Goal: Task Accomplishment & Management: Use online tool/utility

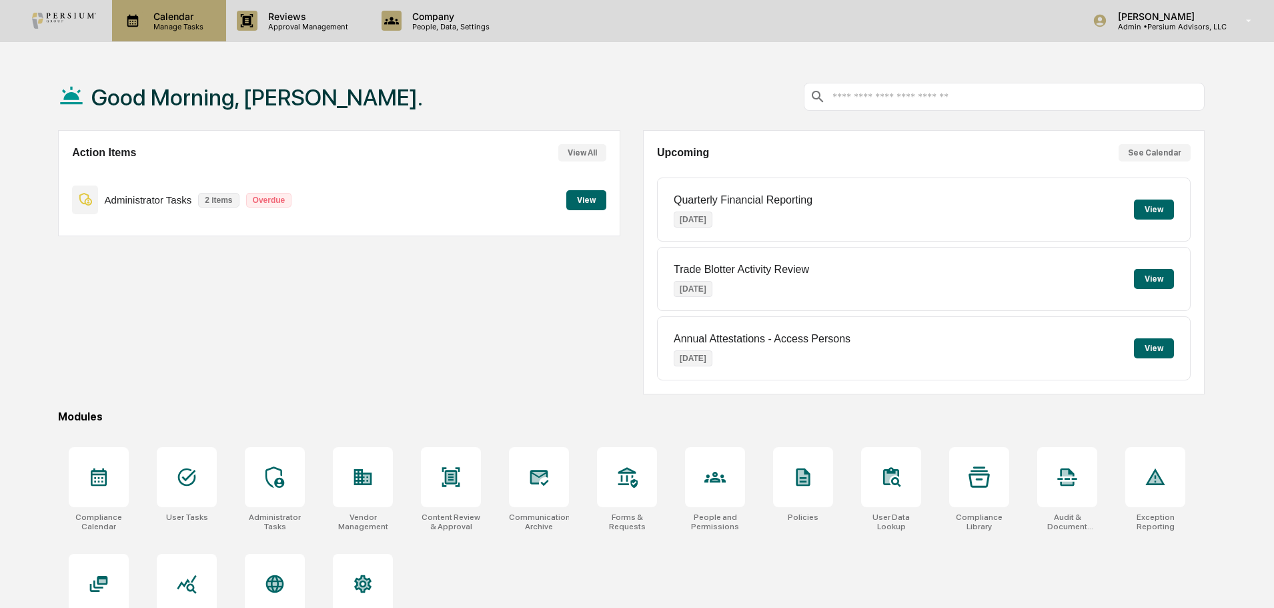
click at [185, 14] on p "Calendar" at bounding box center [176, 16] width 67 height 11
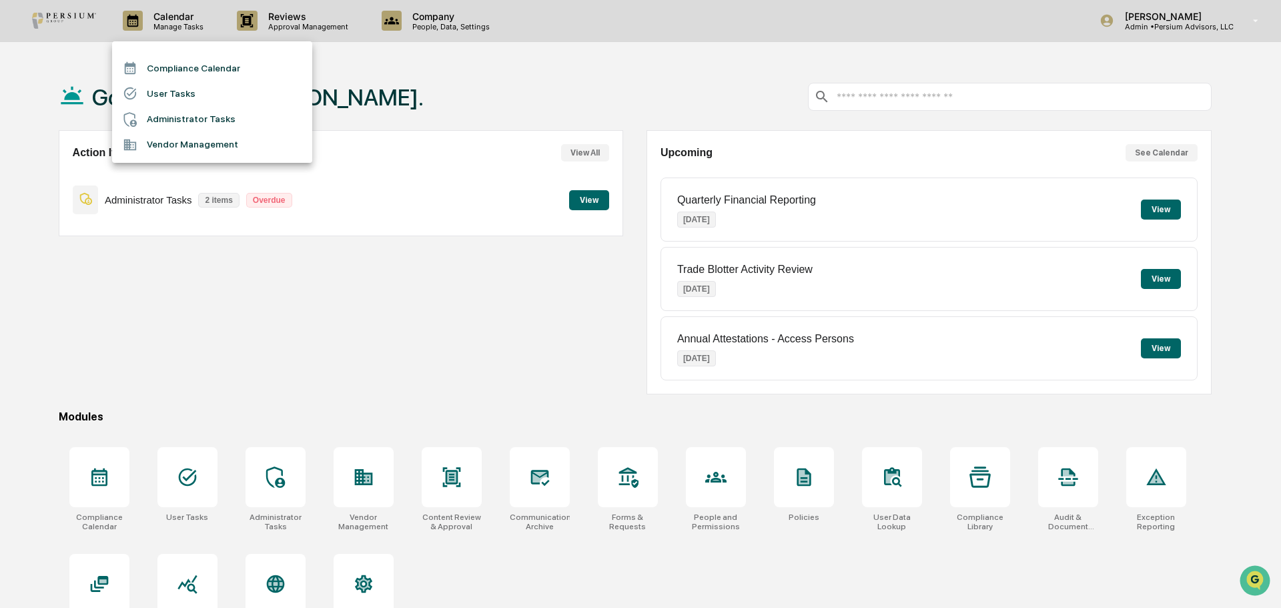
click at [189, 68] on li "Compliance Calendar" at bounding box center [212, 67] width 200 height 25
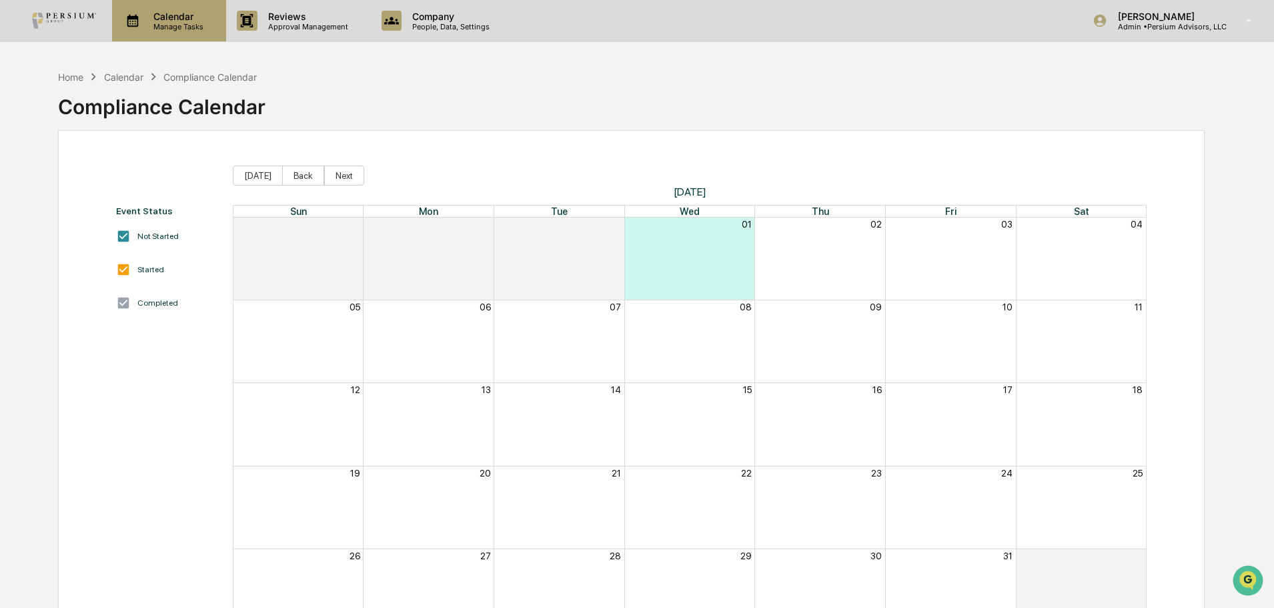
click at [162, 19] on p "Calendar" at bounding box center [176, 16] width 67 height 11
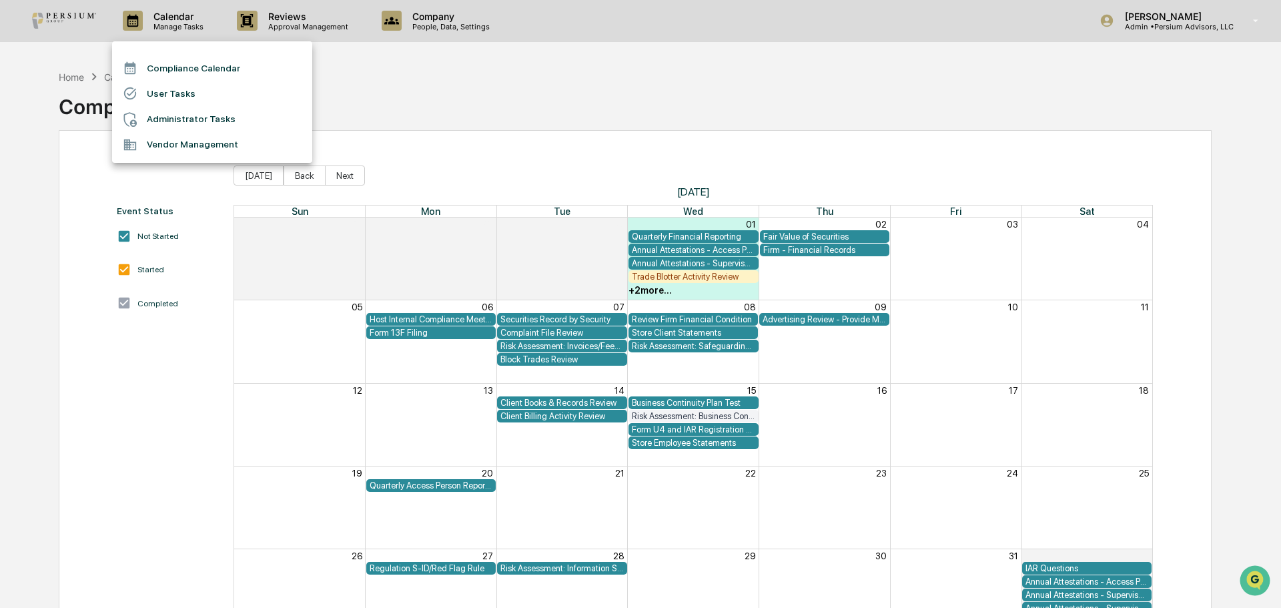
click at [195, 119] on li "Administrator Tasks" at bounding box center [212, 119] width 200 height 25
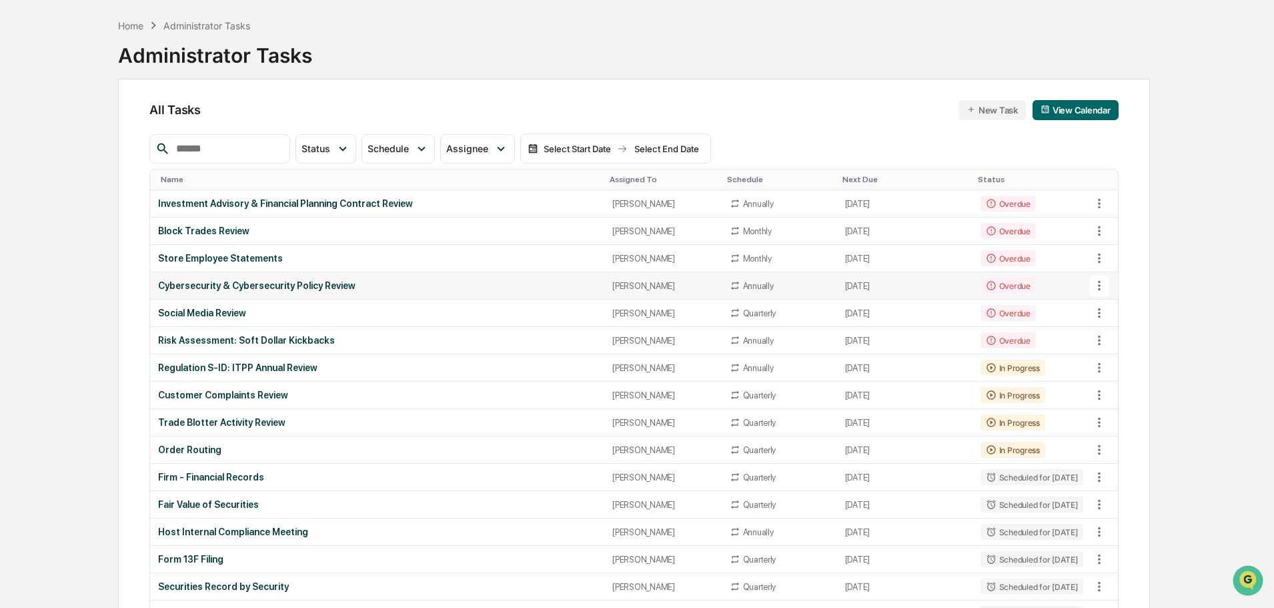
scroll to position [52, 0]
click at [237, 397] on div "Customer Complaints Review" at bounding box center [377, 394] width 438 height 11
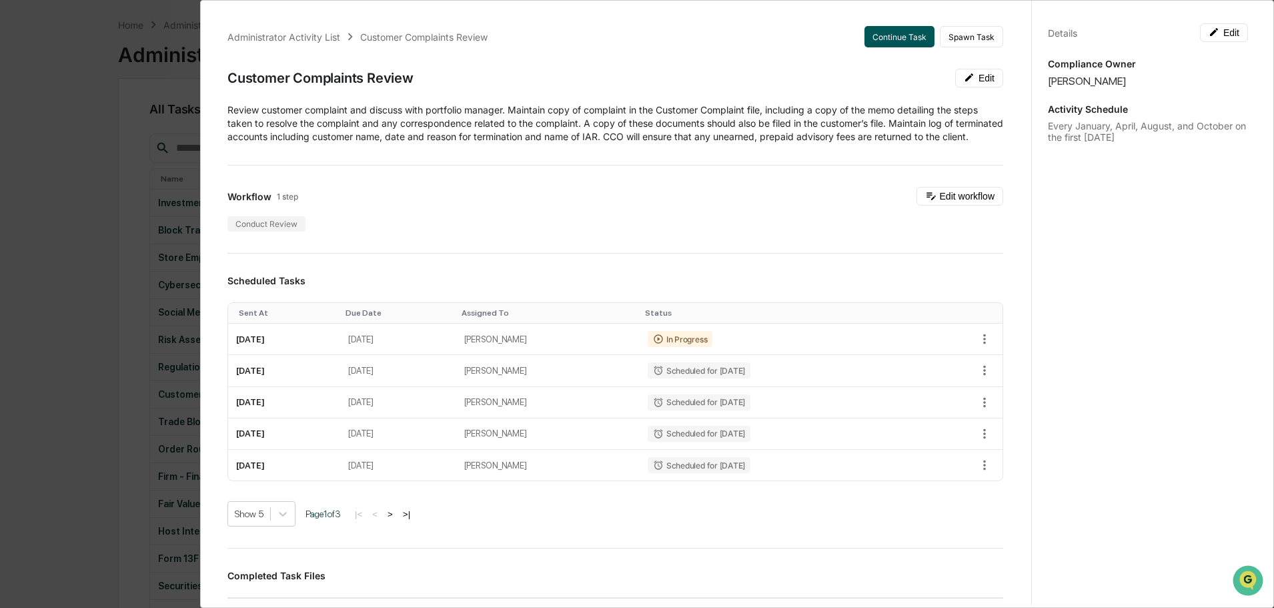
click at [890, 38] on button "Continue Task" at bounding box center [900, 36] width 70 height 21
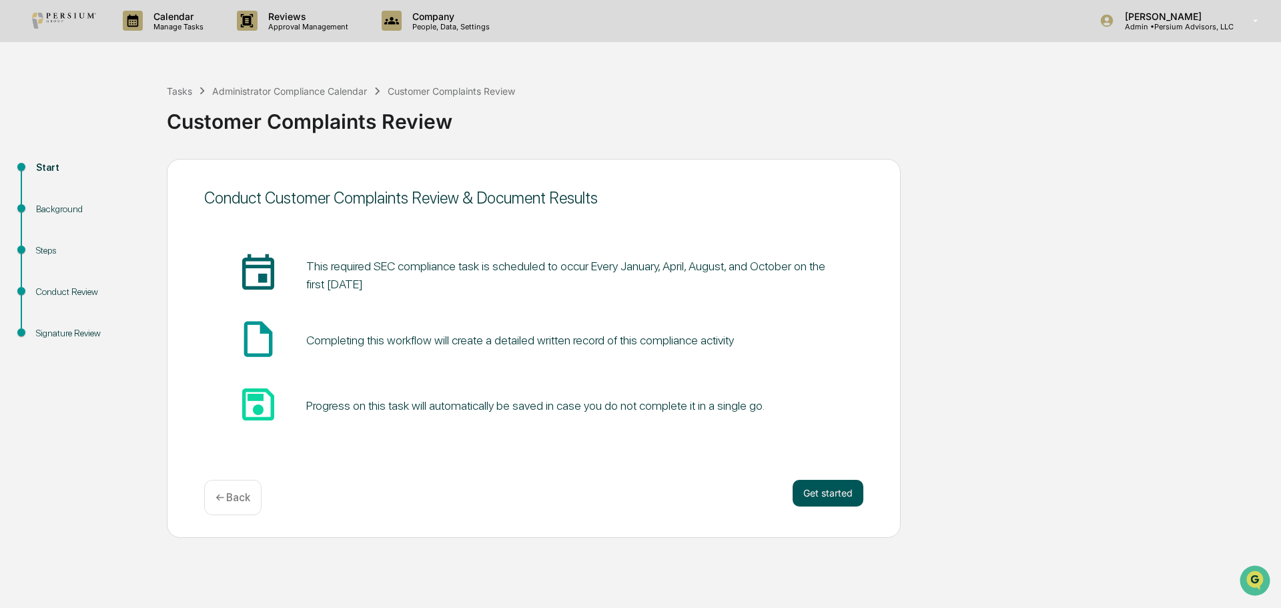
click at [799, 490] on button "Get started" at bounding box center [828, 493] width 71 height 27
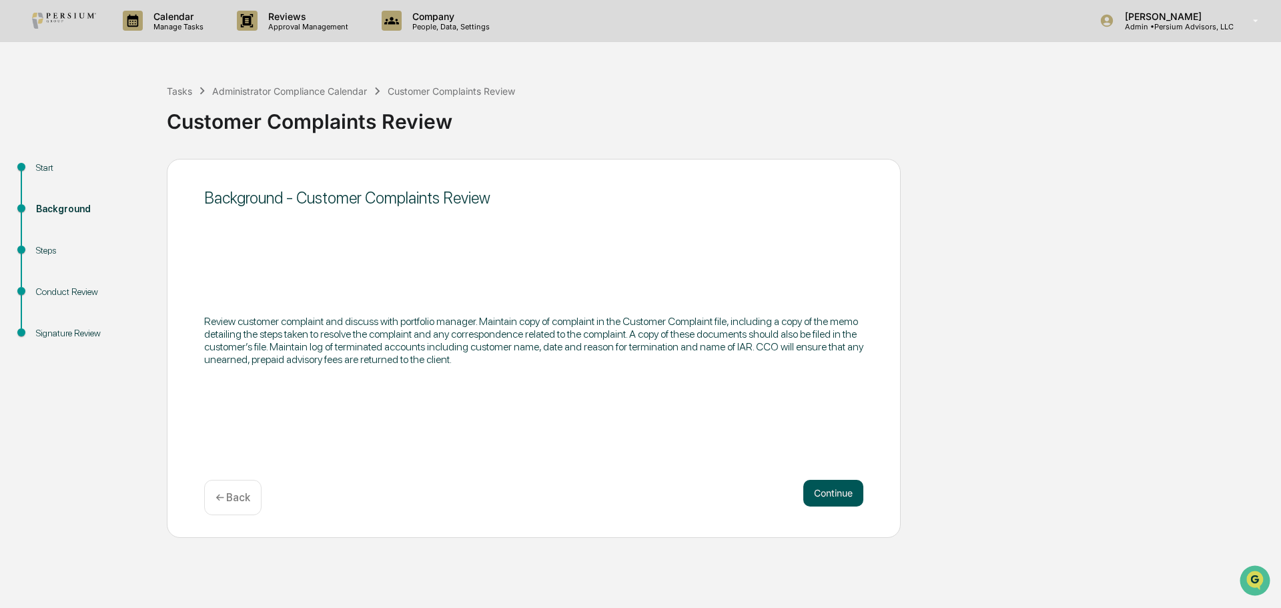
click at [810, 488] on button "Continue" at bounding box center [833, 493] width 60 height 27
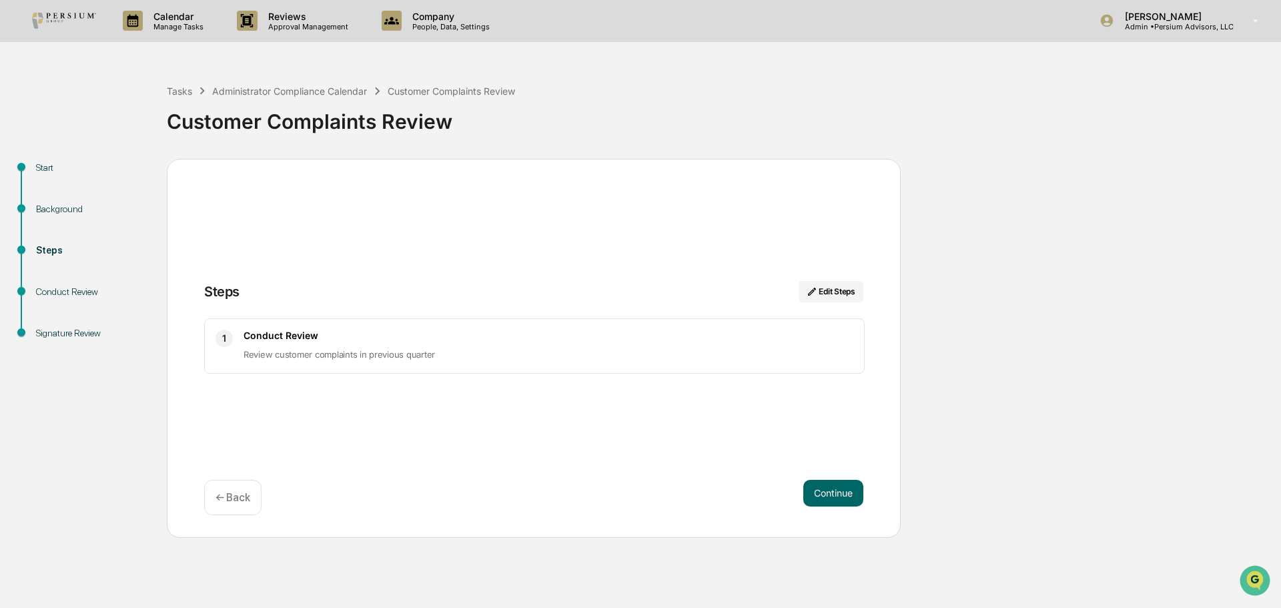
click at [810, 488] on button "Continue" at bounding box center [833, 493] width 60 height 27
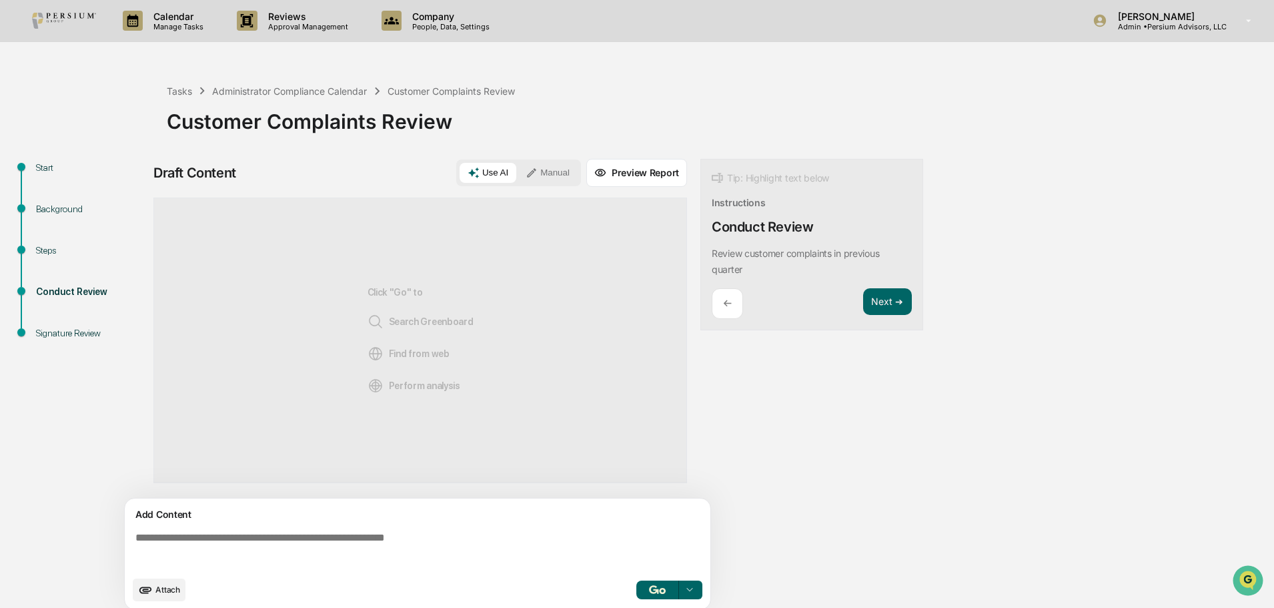
scroll to position [10, 0]
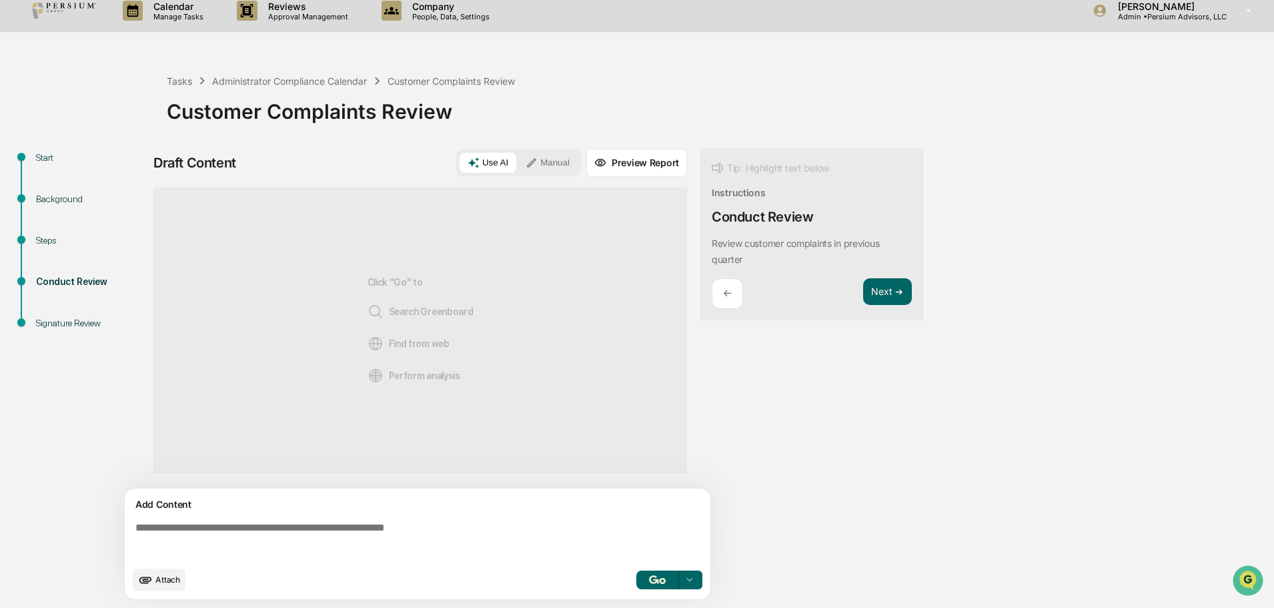
click at [299, 530] on textarea at bounding box center [420, 540] width 581 height 48
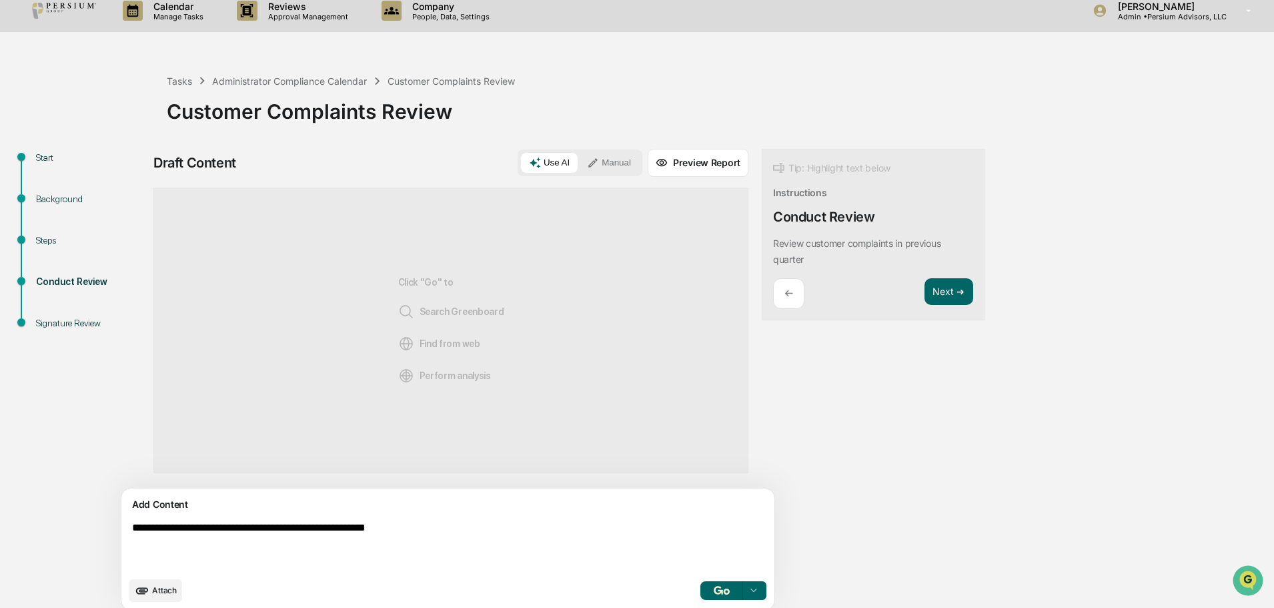
type textarea "**********"
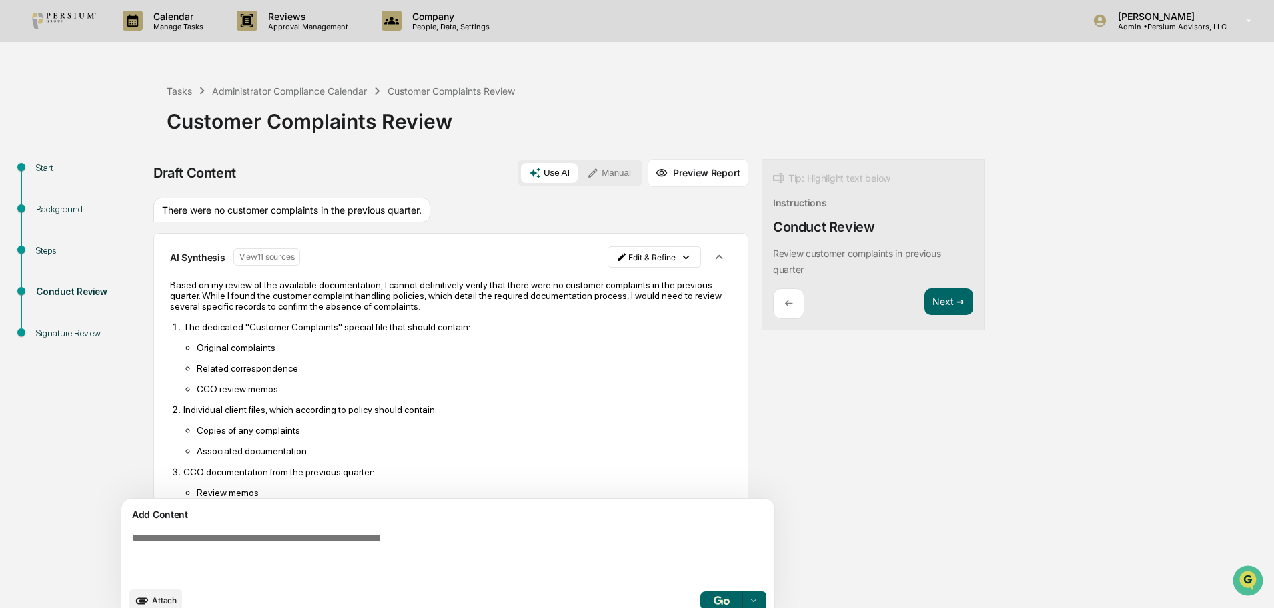
scroll to position [1, 0]
click at [712, 261] on icon "button" at bounding box center [719, 256] width 15 height 15
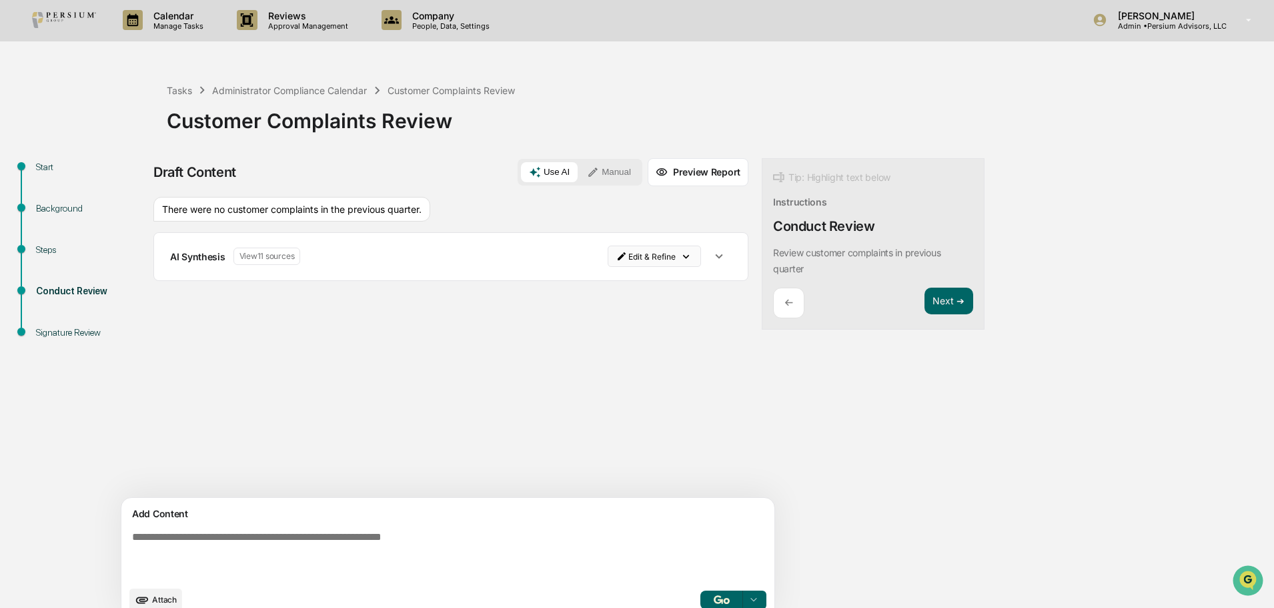
click at [631, 255] on html "Calendar Manage Tasks Reviews Approval Management Company People, Data, Setting…" at bounding box center [637, 303] width 1274 height 608
click at [603, 306] on div "Delete Result" at bounding box center [595, 304] width 98 height 21
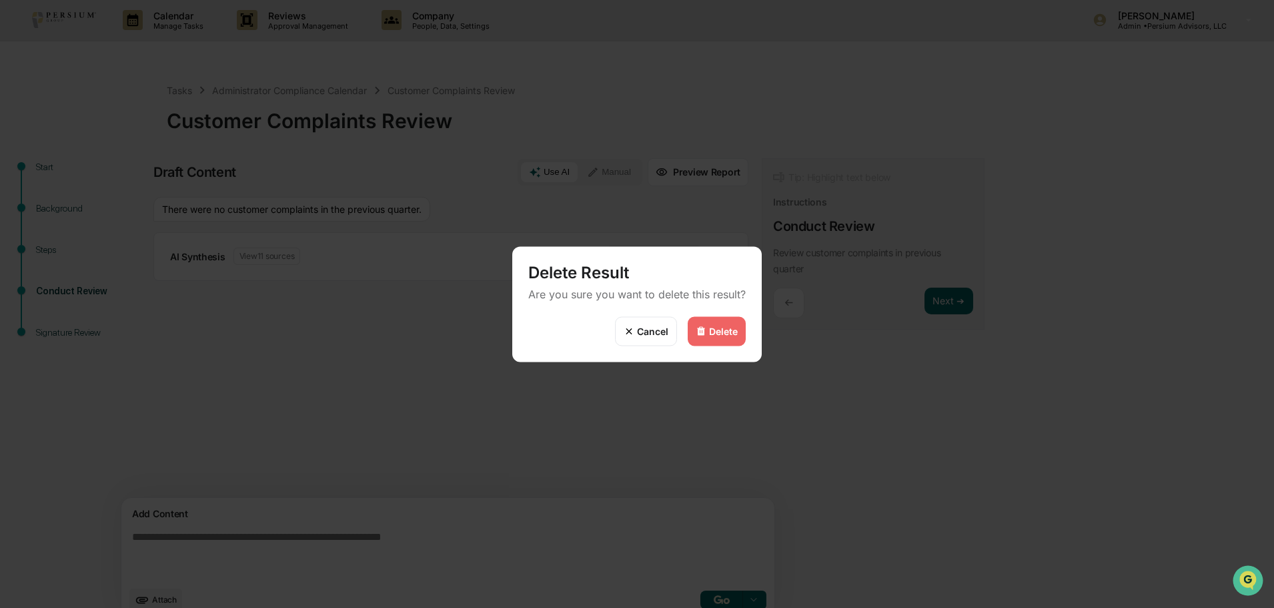
click at [699, 329] on img at bounding box center [701, 331] width 11 height 11
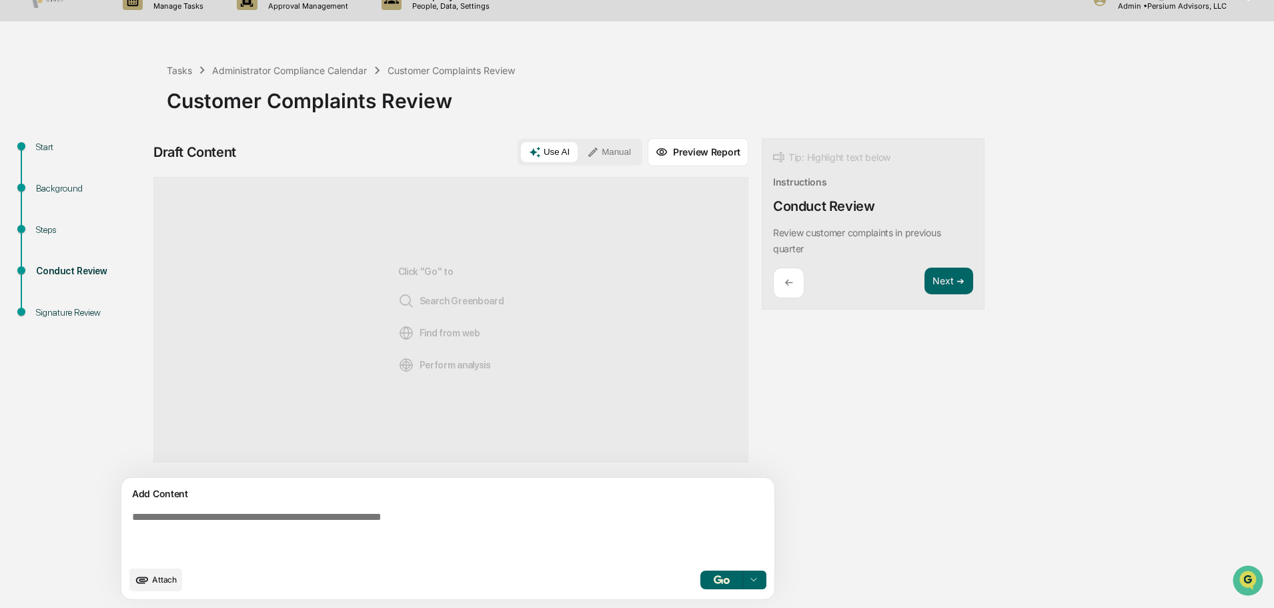
scroll to position [20, 0]
click at [166, 577] on span "Attach" at bounding box center [164, 580] width 25 height 10
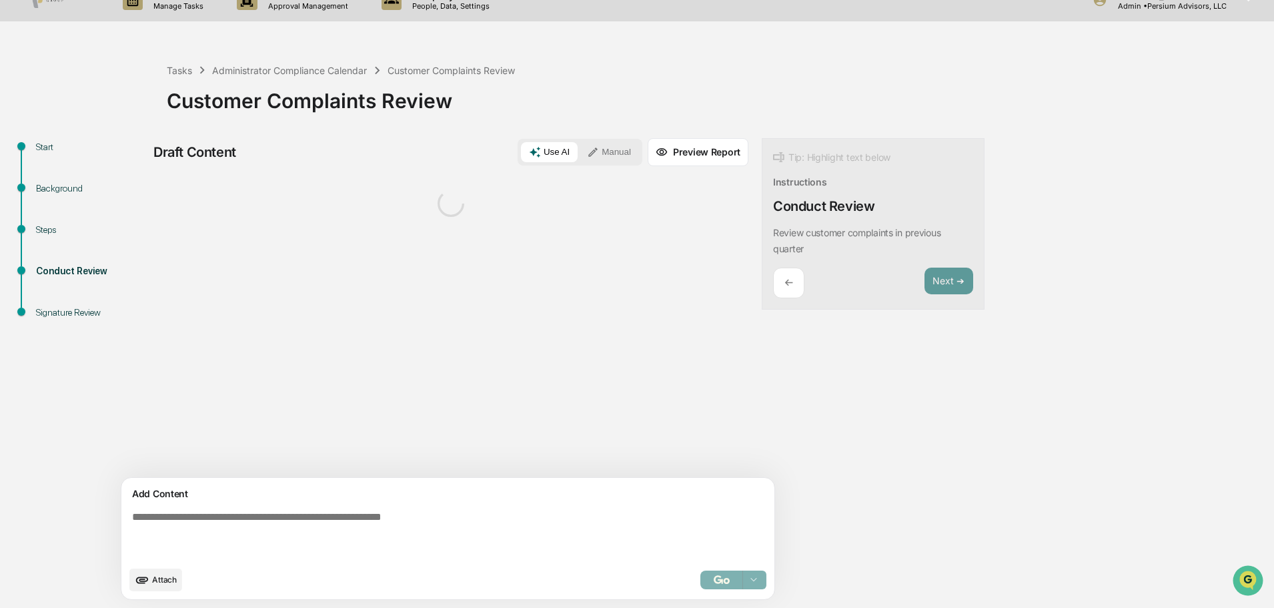
click at [237, 528] on textarea at bounding box center [417, 535] width 581 height 59
type textarea "*"
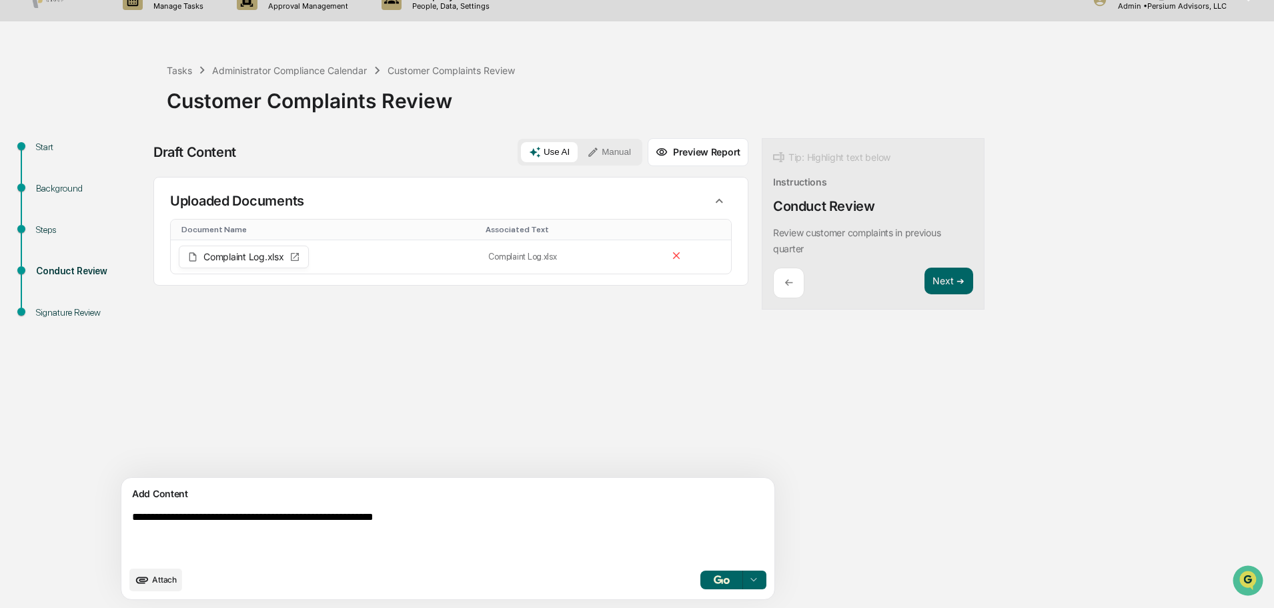
type textarea "**********"
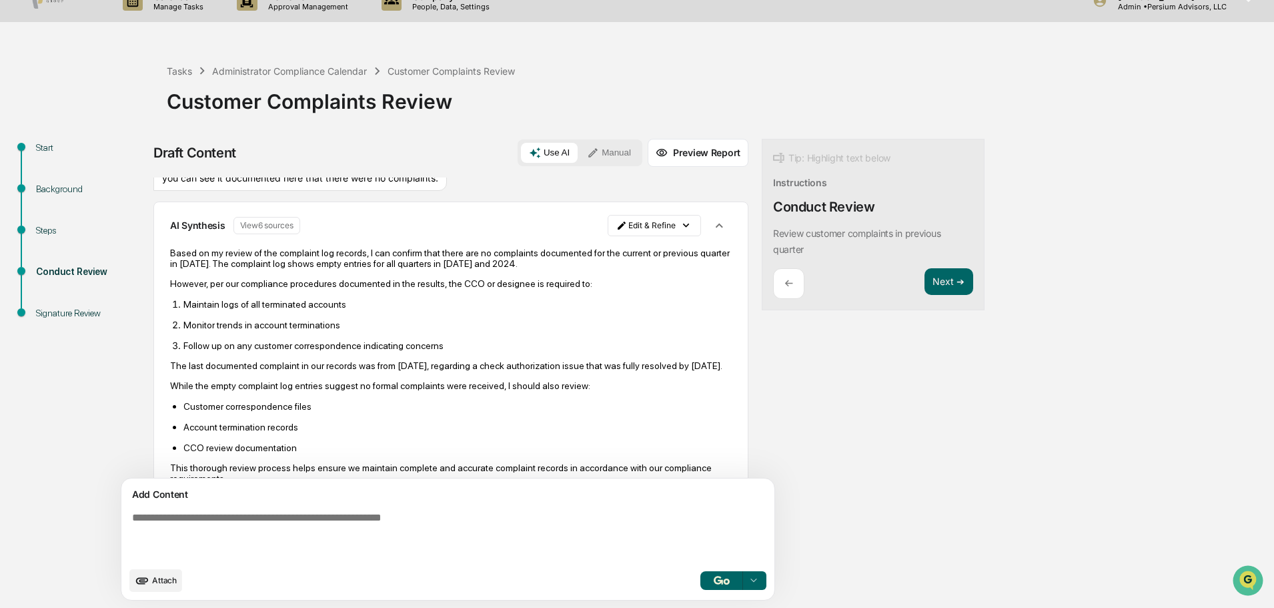
scroll to position [132, 0]
click at [623, 225] on html "Calendar Manage Tasks Reviews Approval Management Company People, Data, Setting…" at bounding box center [637, 284] width 1274 height 608
click at [594, 244] on div "Edit Result" at bounding box center [588, 252] width 98 height 21
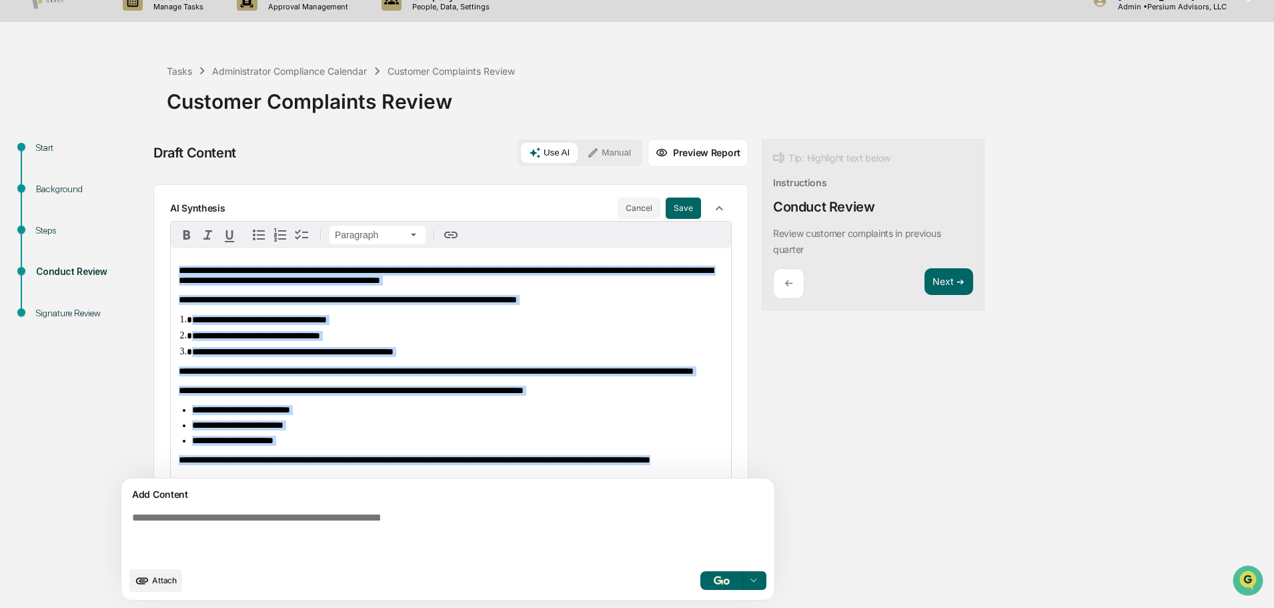
scroll to position [143, 0]
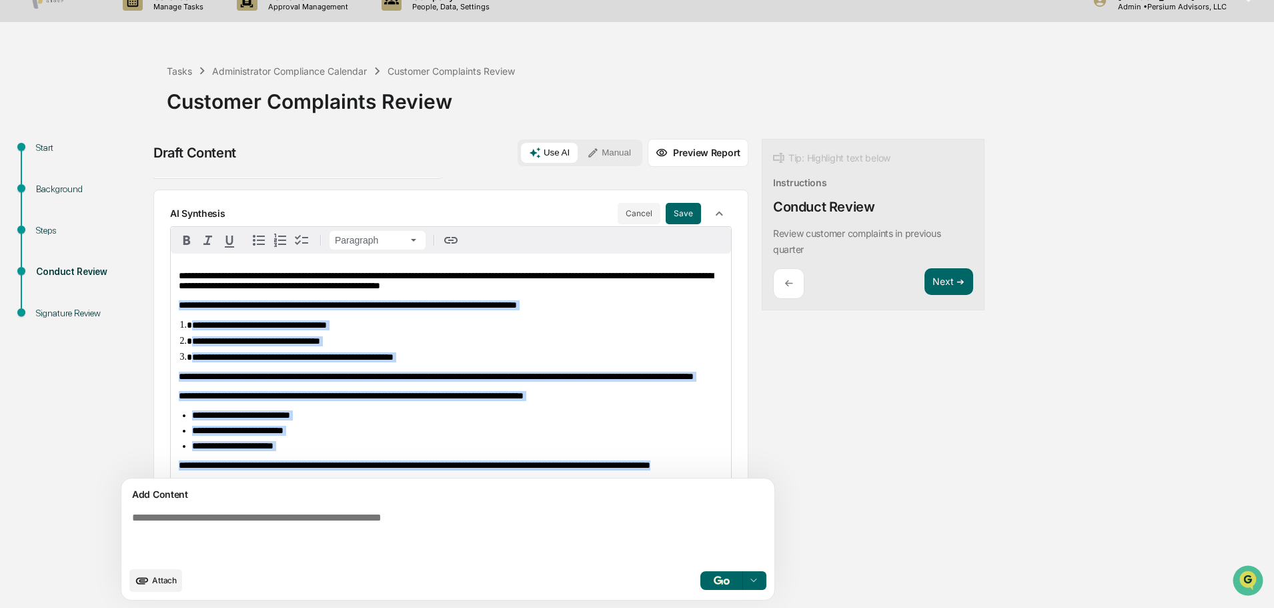
drag, startPoint x: 308, startPoint y: 434, endPoint x: 171, endPoint y: 309, distance: 185.6
click at [171, 309] on div "**********" at bounding box center [451, 371] width 560 height 234
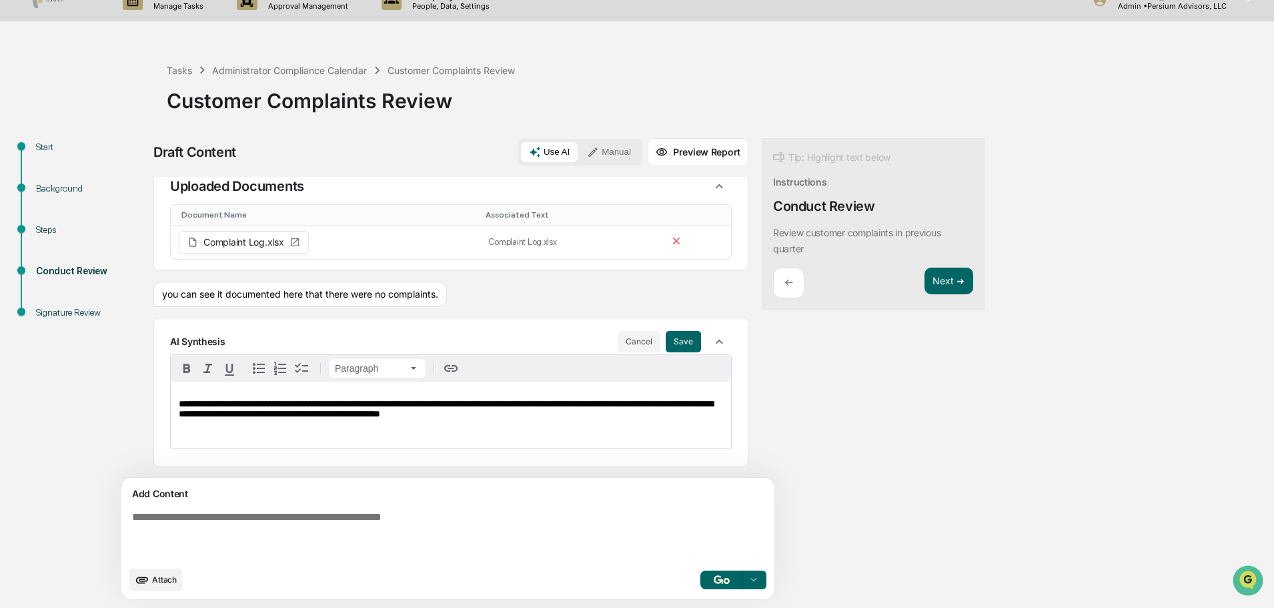
scroll to position [15, 0]
click at [666, 342] on button "Save" at bounding box center [683, 341] width 35 height 21
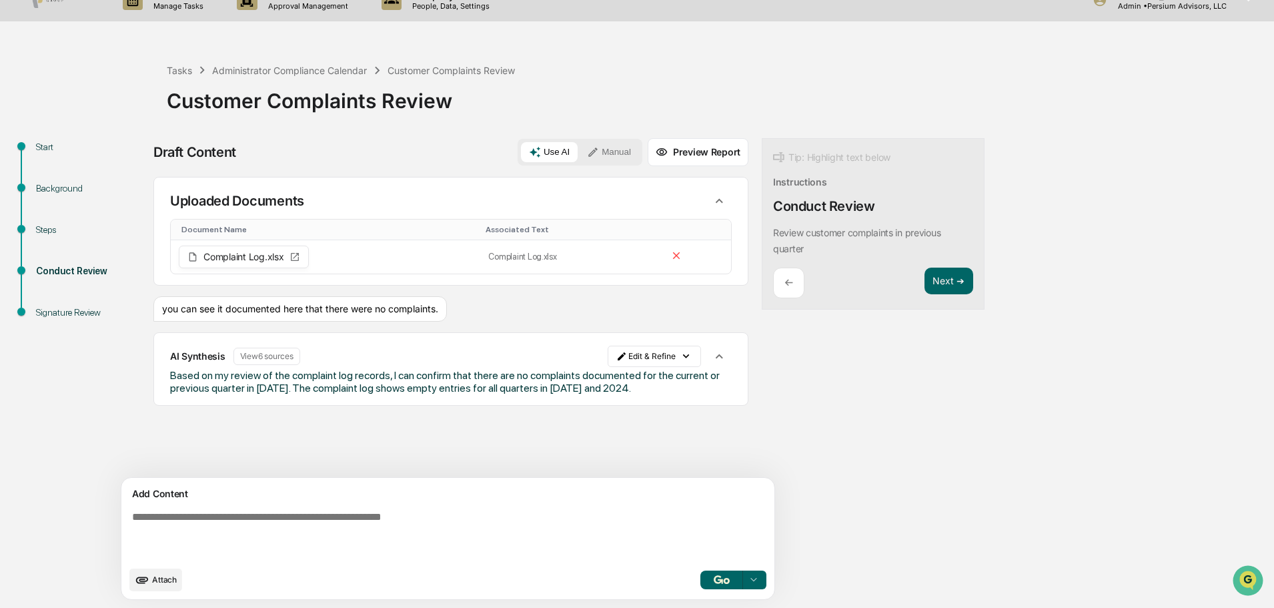
scroll to position [0, 0]
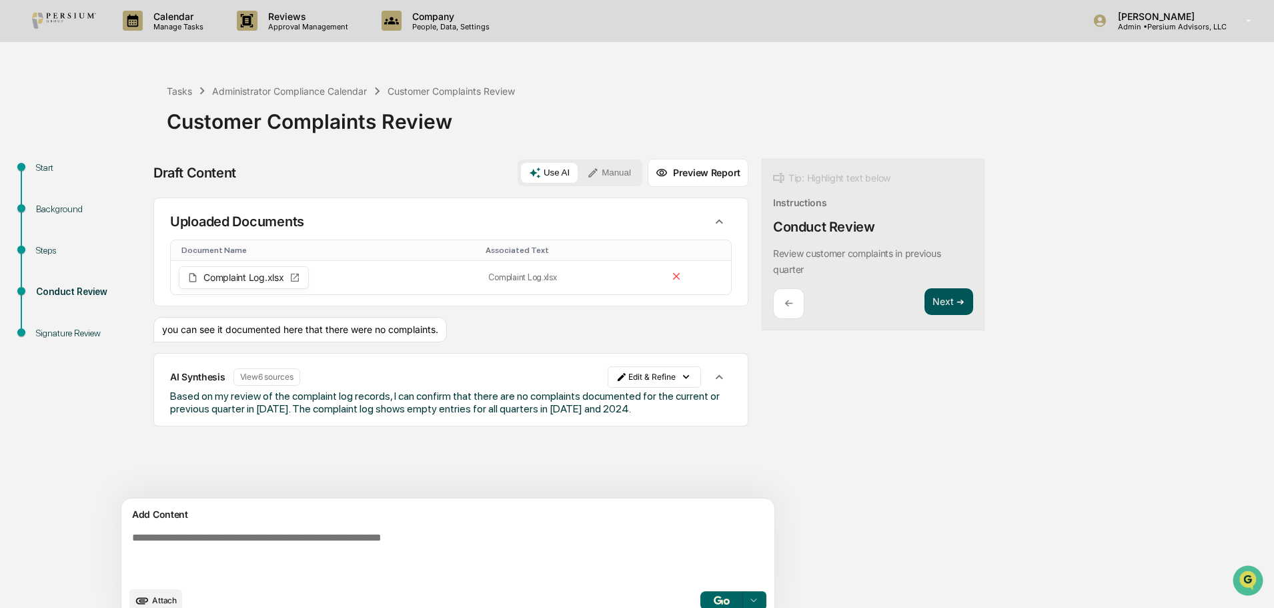
click at [925, 298] on button "Next ➔" at bounding box center [949, 301] width 49 height 27
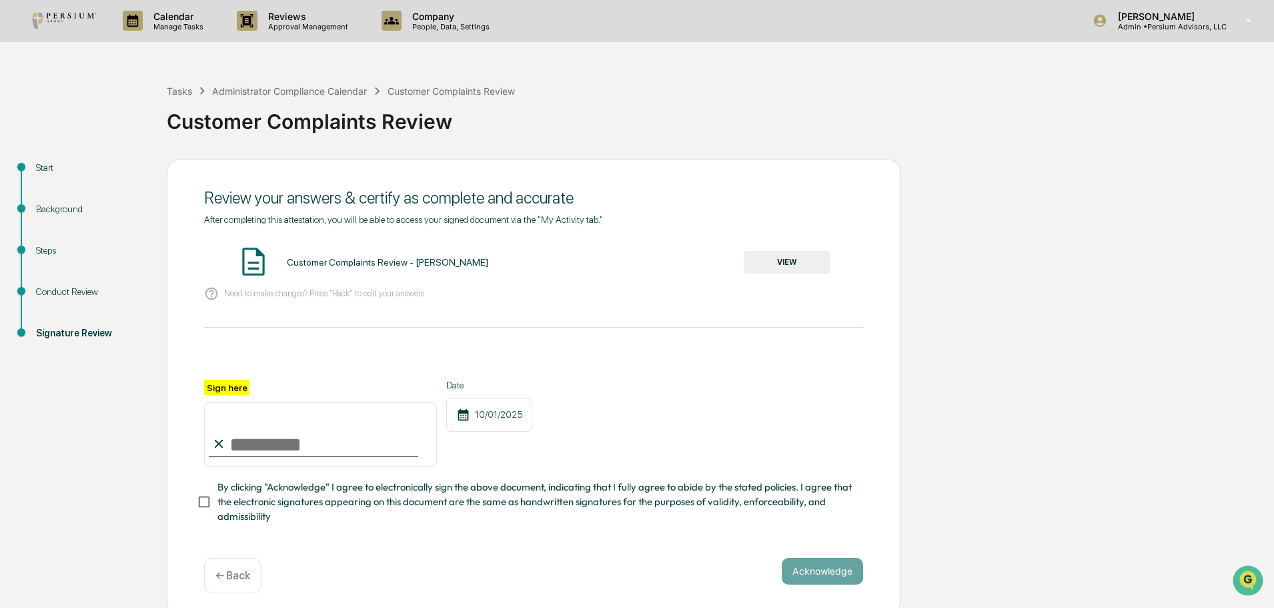
click at [782, 269] on button "VIEW" at bounding box center [787, 262] width 87 height 23
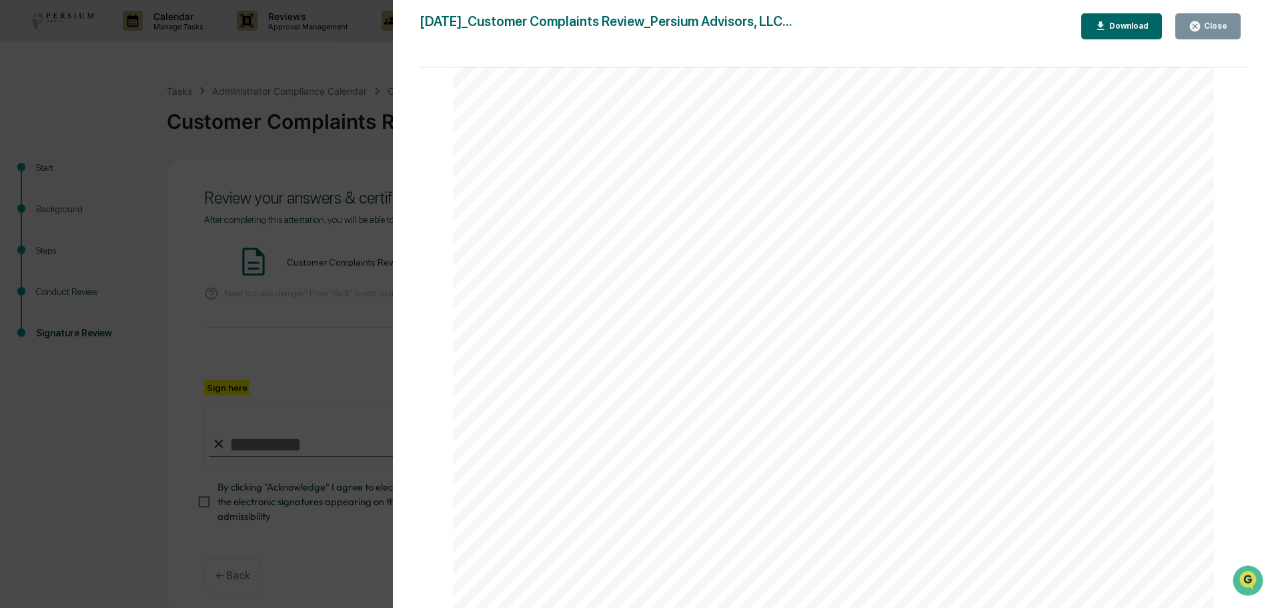
scroll to position [131, 0]
click at [1240, 23] on button "Close" at bounding box center [1208, 26] width 65 height 26
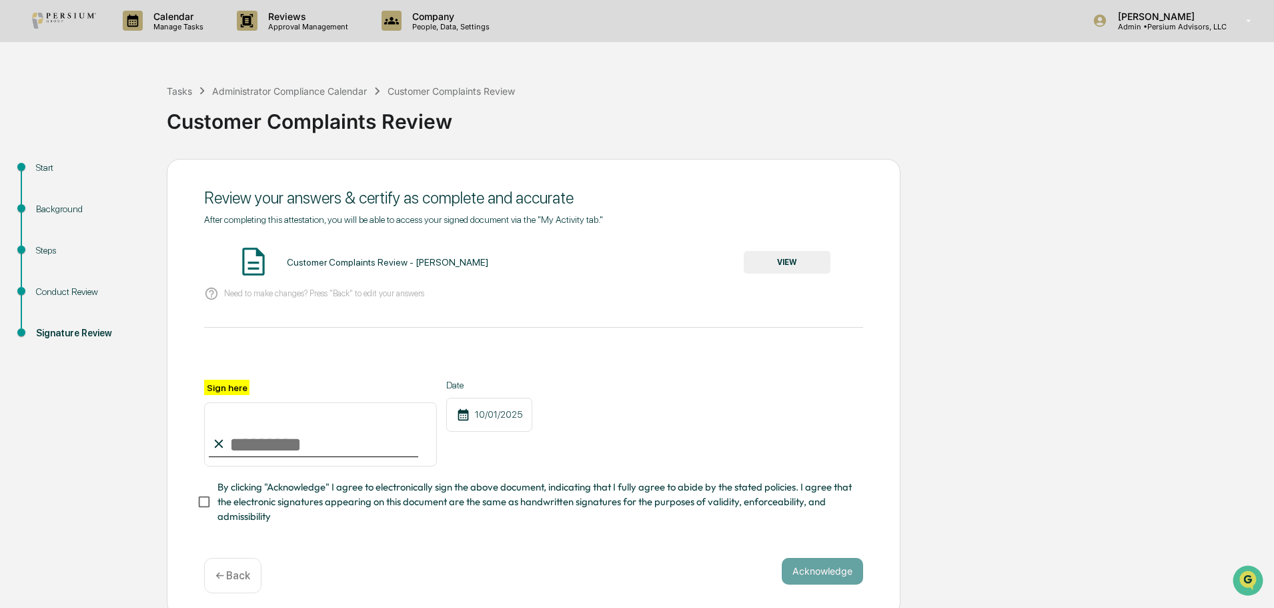
scroll to position [12, 0]
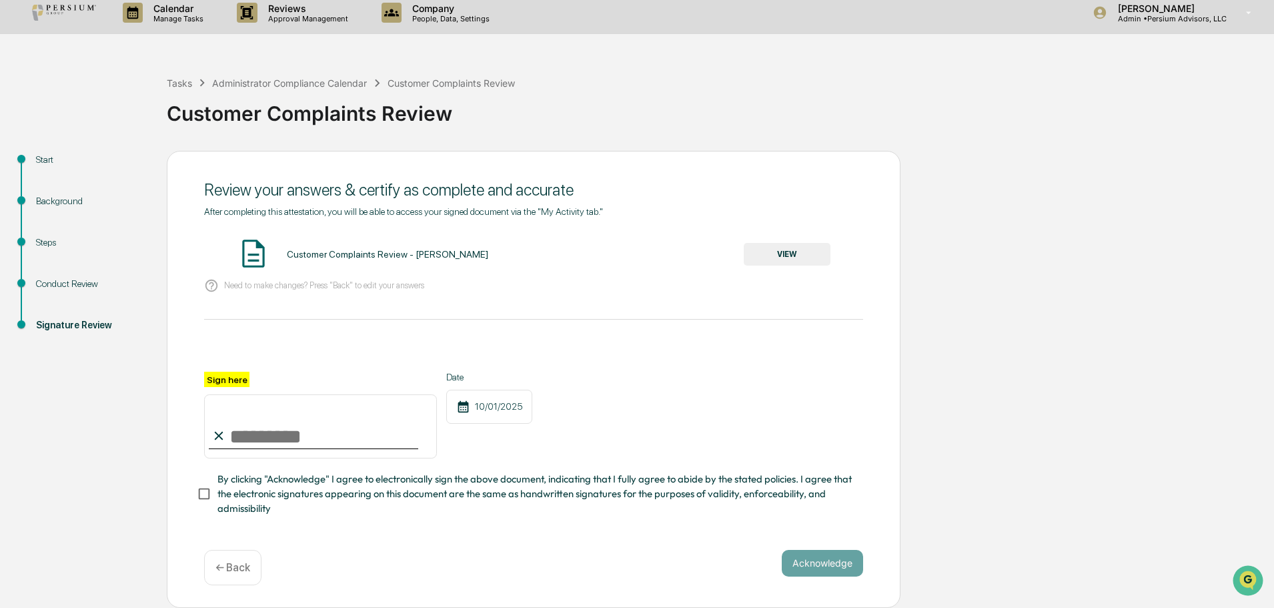
click at [278, 438] on input "Sign here" at bounding box center [320, 426] width 233 height 64
type input "**********"
click at [220, 490] on span "By clicking "Acknowledge" I agree to electronically sign the above document, in…" at bounding box center [535, 494] width 635 height 45
click at [822, 564] on button "Acknowledge" at bounding box center [822, 563] width 81 height 27
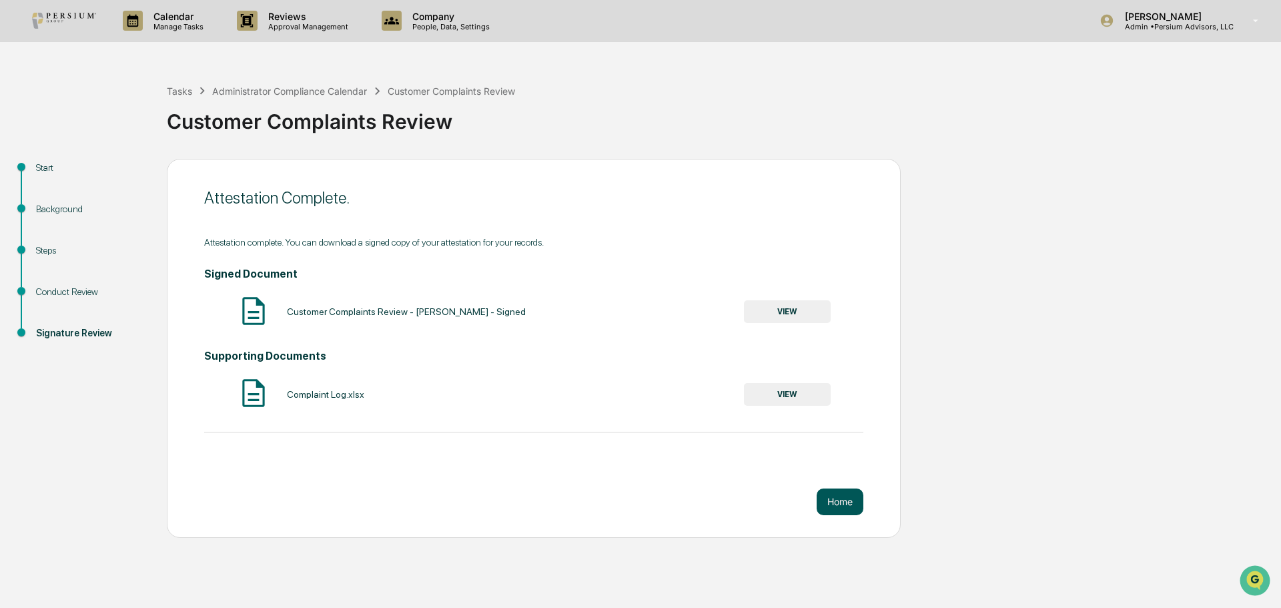
click at [839, 507] on button "Home" at bounding box center [840, 501] width 47 height 27
